Goal: Information Seeking & Learning: Find specific page/section

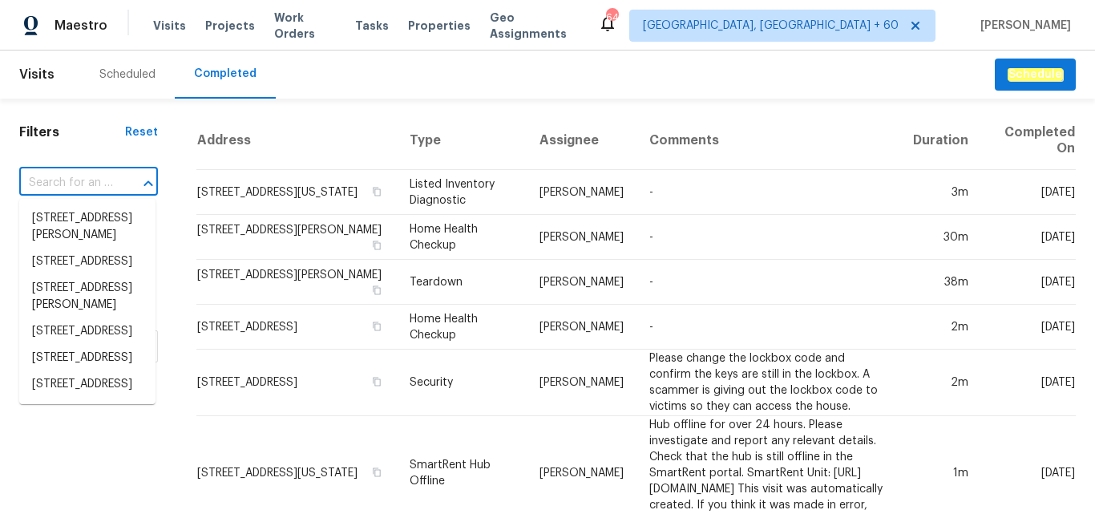
click at [65, 174] on input "text" at bounding box center [66, 183] width 94 height 25
paste input "[STREET_ADDRESS][PERSON_NAME]"
type input "[STREET_ADDRESS][PERSON_NAME]"
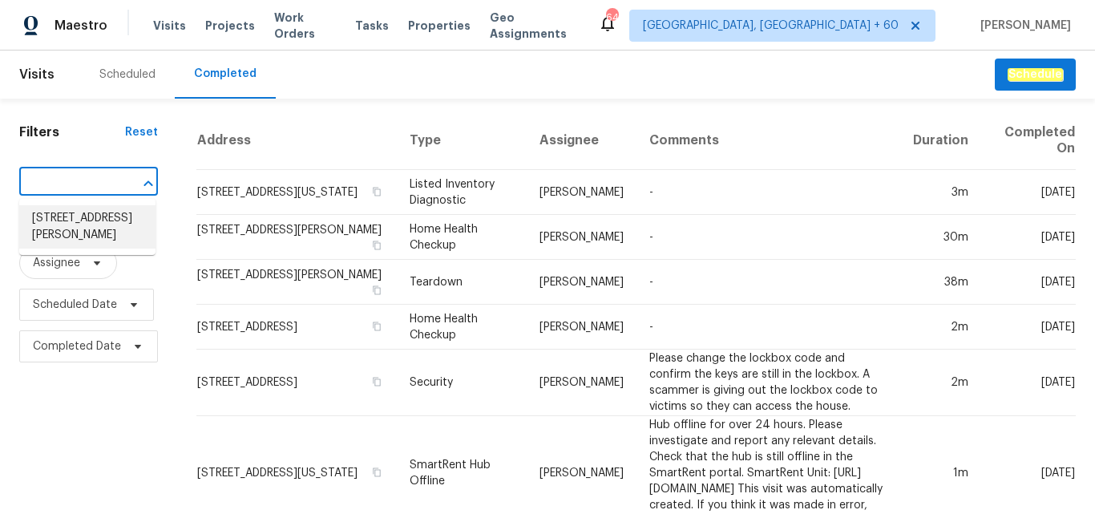
click at [75, 230] on li "[STREET_ADDRESS][PERSON_NAME]" at bounding box center [87, 226] width 136 height 43
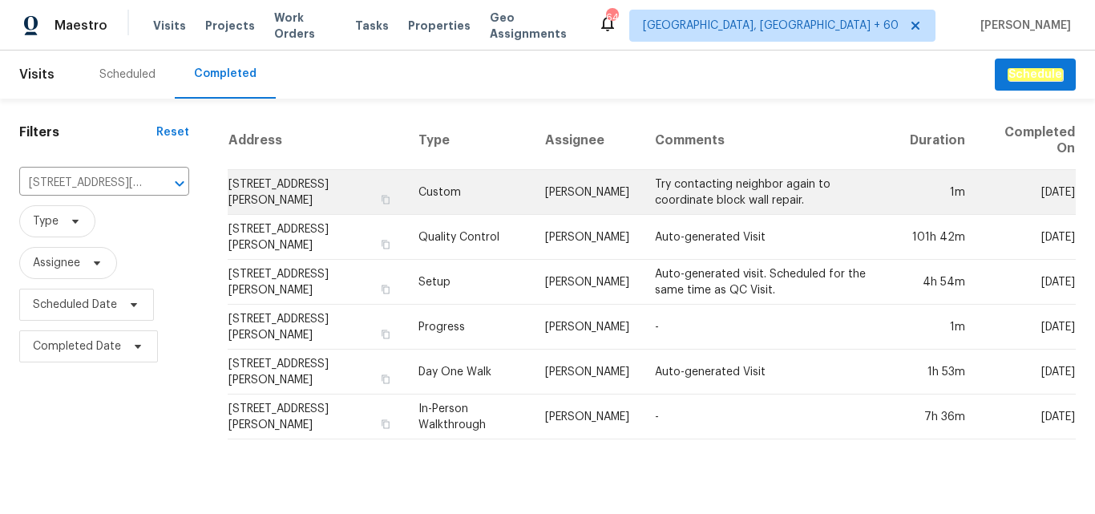
click at [452, 197] on td "Custom" at bounding box center [469, 192] width 127 height 45
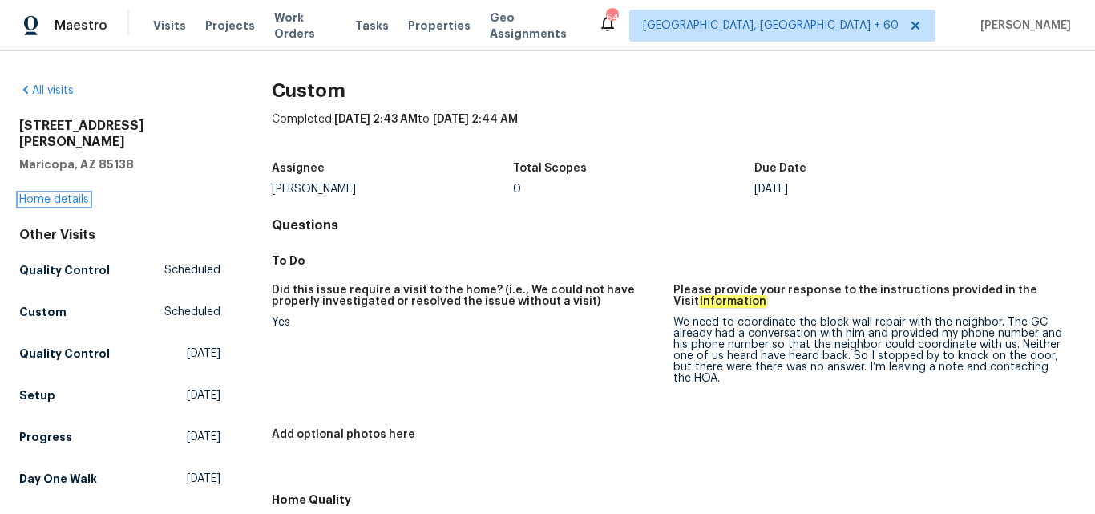
click at [49, 194] on link "Home details" at bounding box center [54, 199] width 70 height 11
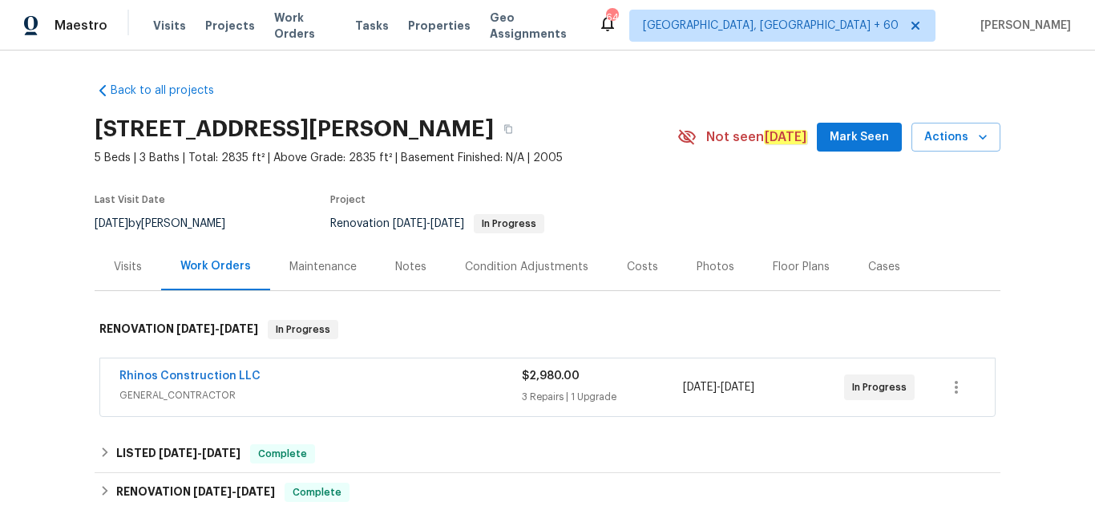
click at [713, 266] on div "Photos" at bounding box center [716, 267] width 38 height 16
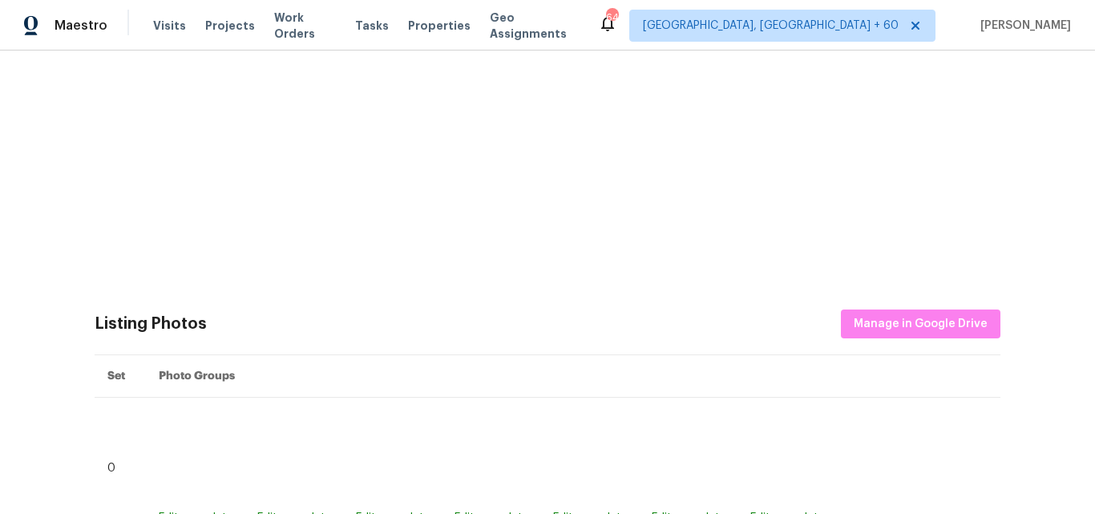
scroll to position [641, 0]
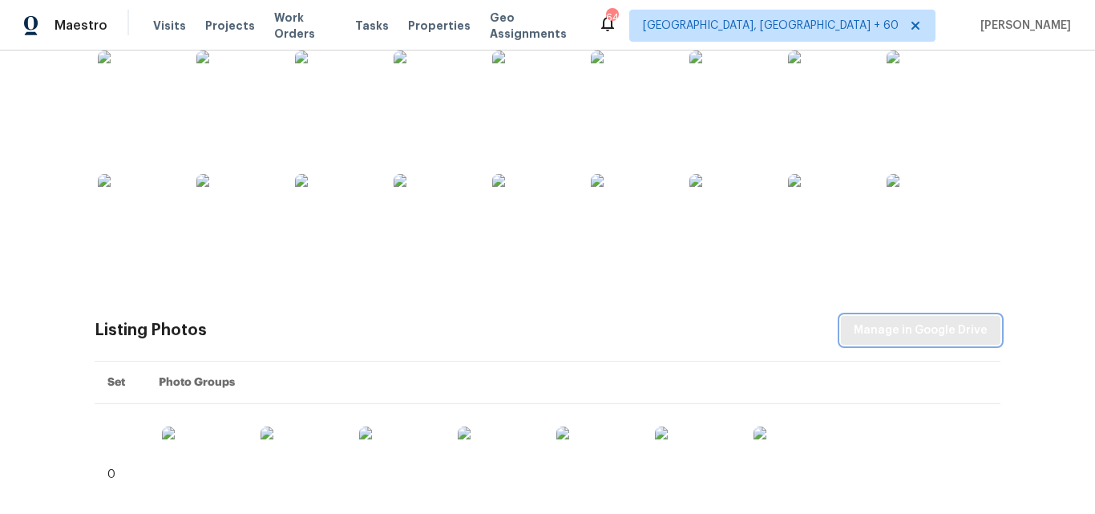
click at [868, 321] on span "Manage in Google Drive" at bounding box center [921, 331] width 134 height 20
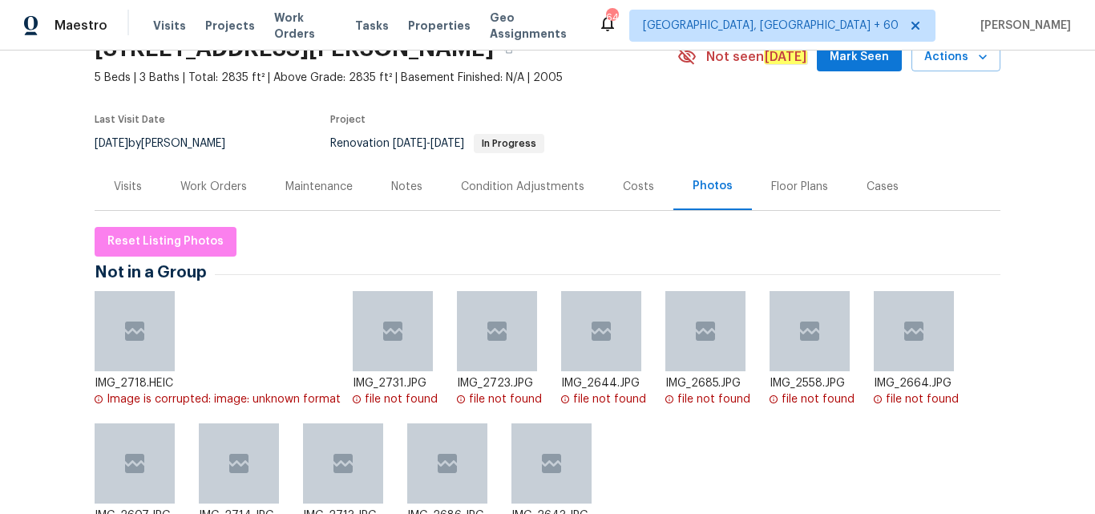
scroll to position [0, 0]
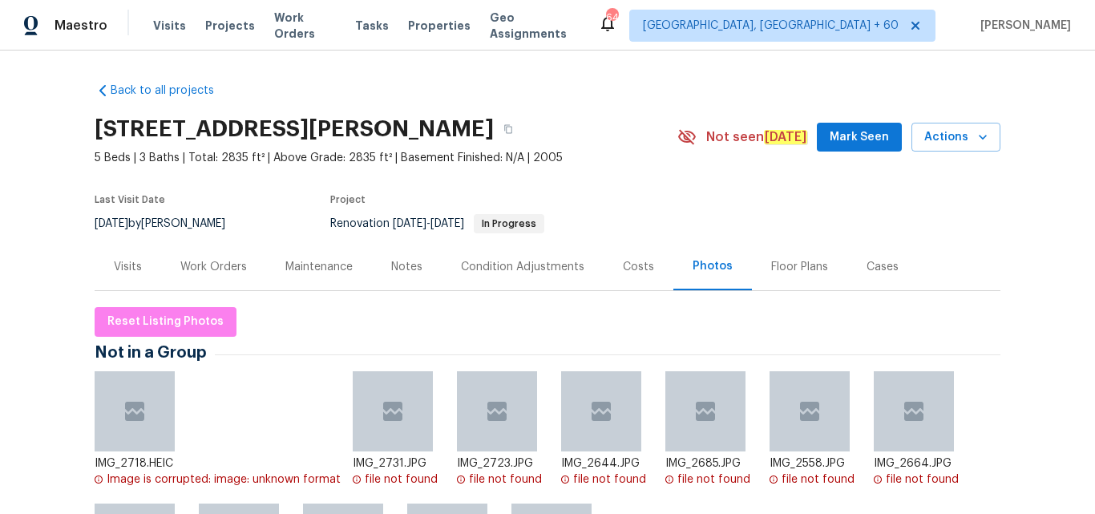
click at [694, 264] on div "Photos" at bounding box center [713, 266] width 40 height 16
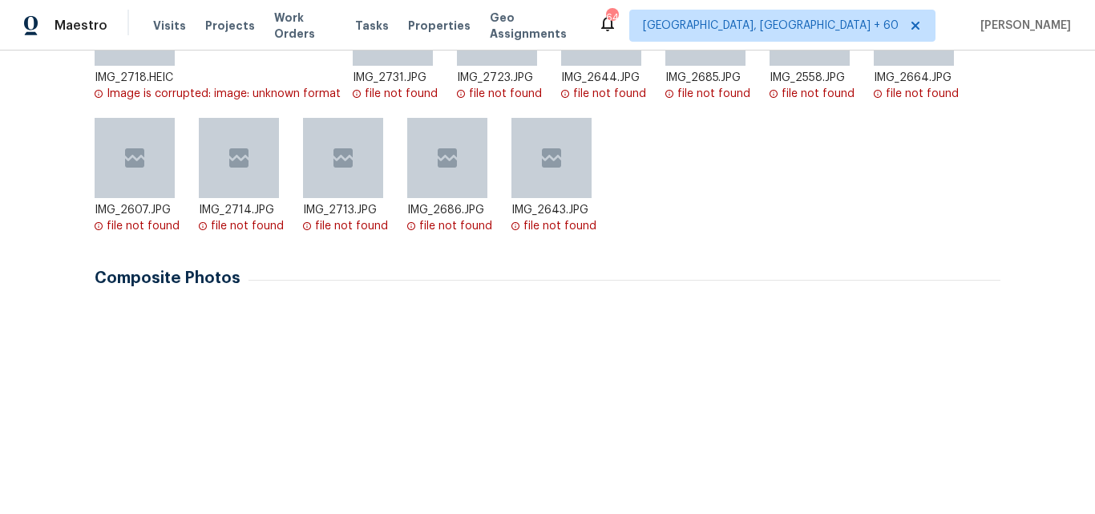
scroll to position [641, 0]
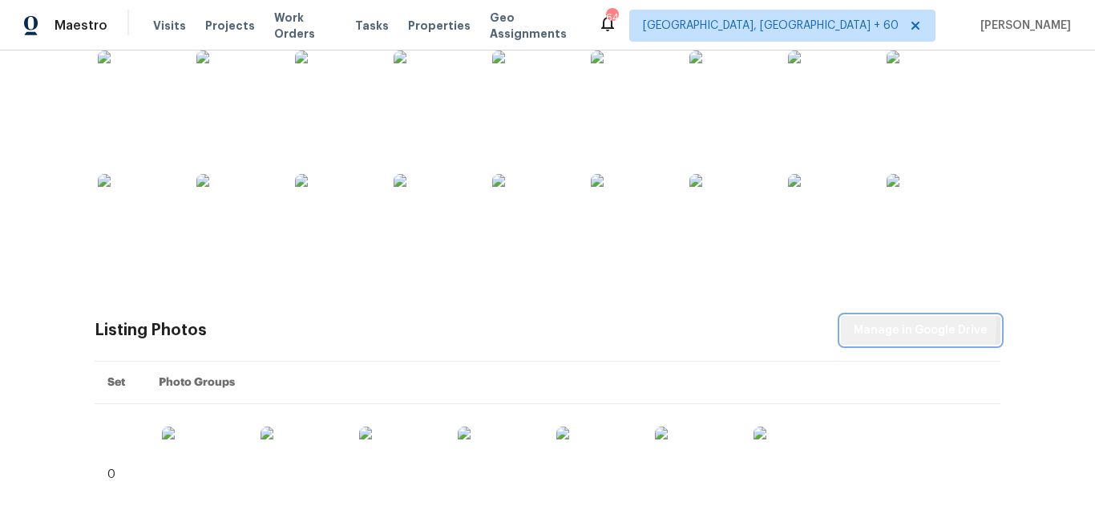
click at [884, 327] on span "Manage in Google Drive" at bounding box center [921, 331] width 134 height 20
